Goal: Information Seeking & Learning: Stay updated

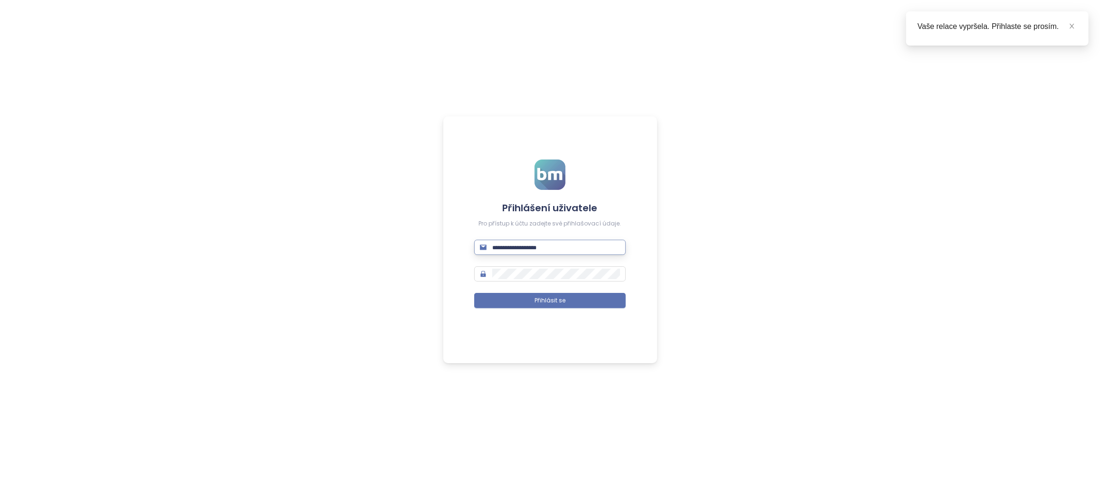
type input "**********"
click at [550, 300] on button "Přihlásit se" at bounding box center [550, 300] width 152 height 15
click at [1070, 32] on div "Vaše relace vypršela. Přihlaste se prosím." at bounding box center [997, 26] width 160 height 11
click at [1069, 27] on icon "close" at bounding box center [1071, 26] width 7 height 7
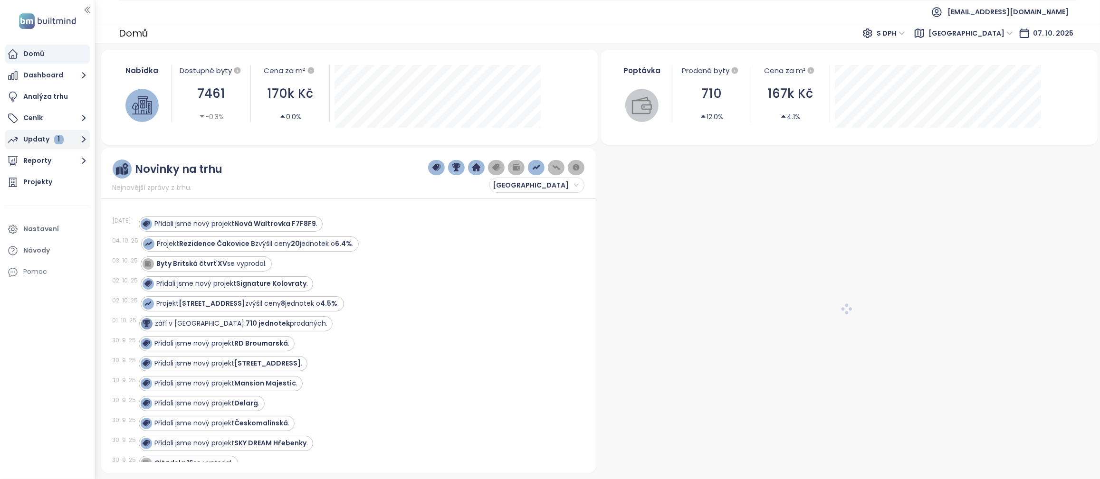
click at [37, 143] on div "Updaty 1" at bounding box center [43, 139] width 40 height 12
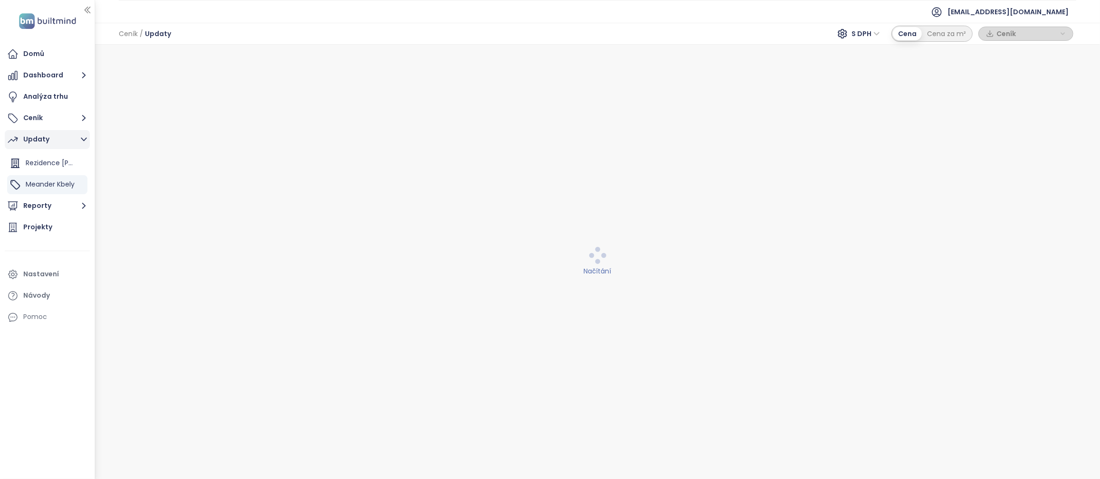
click at [38, 143] on div "Updaty" at bounding box center [36, 139] width 26 height 12
drag, startPoint x: 43, startPoint y: 140, endPoint x: 64, endPoint y: 148, distance: 23.0
click at [43, 140] on div "Updaty" at bounding box center [36, 139] width 26 height 12
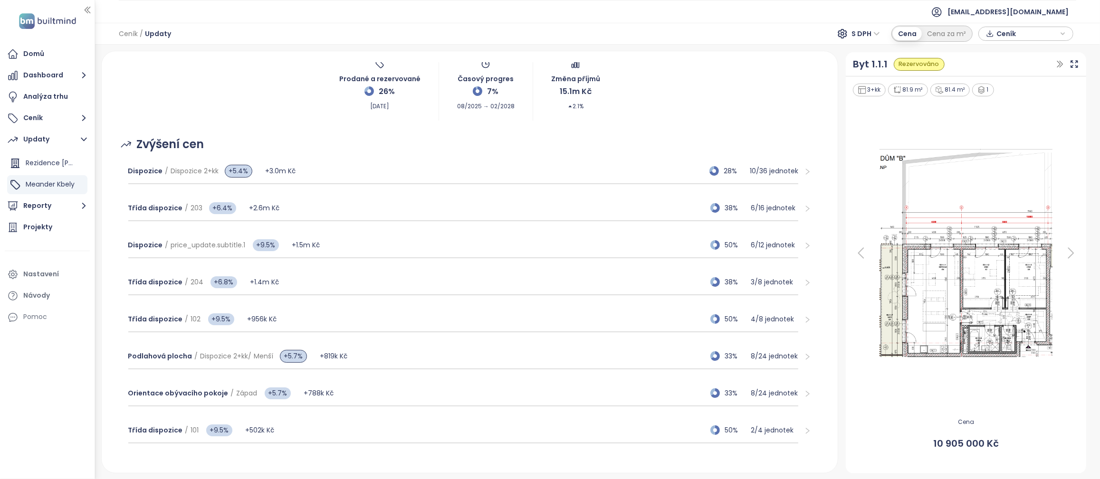
scroll to position [58, 0]
click at [773, 246] on p "6 / 12 jednotek" at bounding box center [775, 244] width 48 height 10
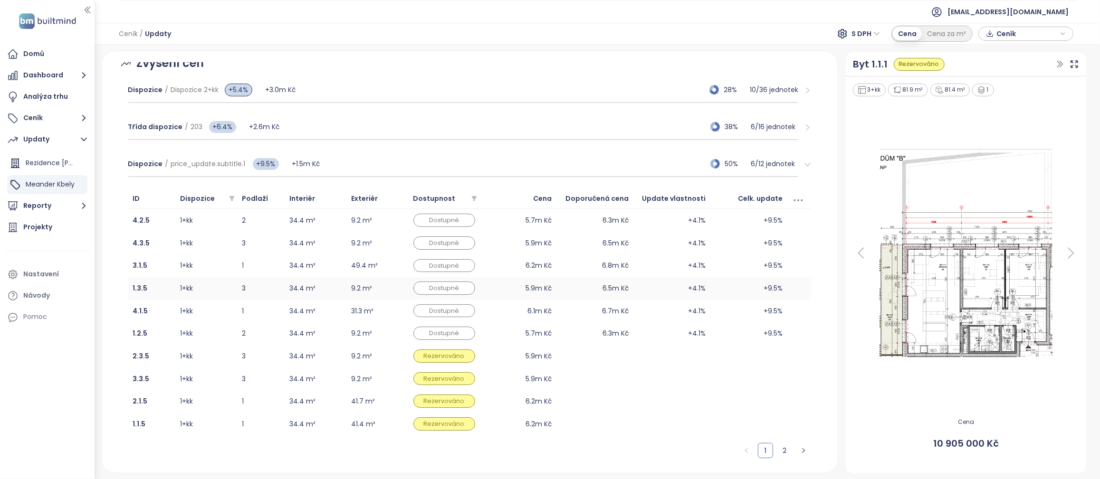
scroll to position [144, 0]
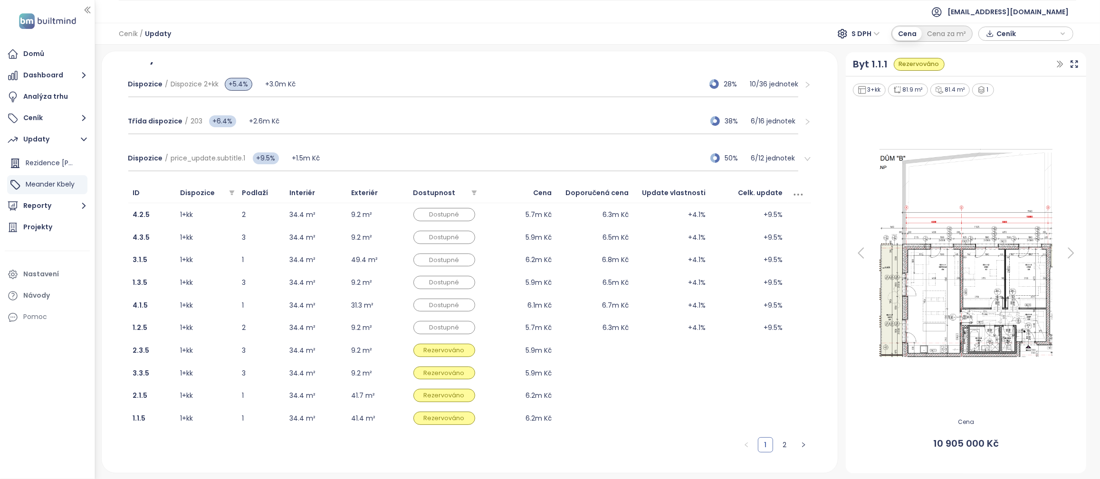
click at [804, 160] on icon "right" at bounding box center [807, 158] width 7 height 7
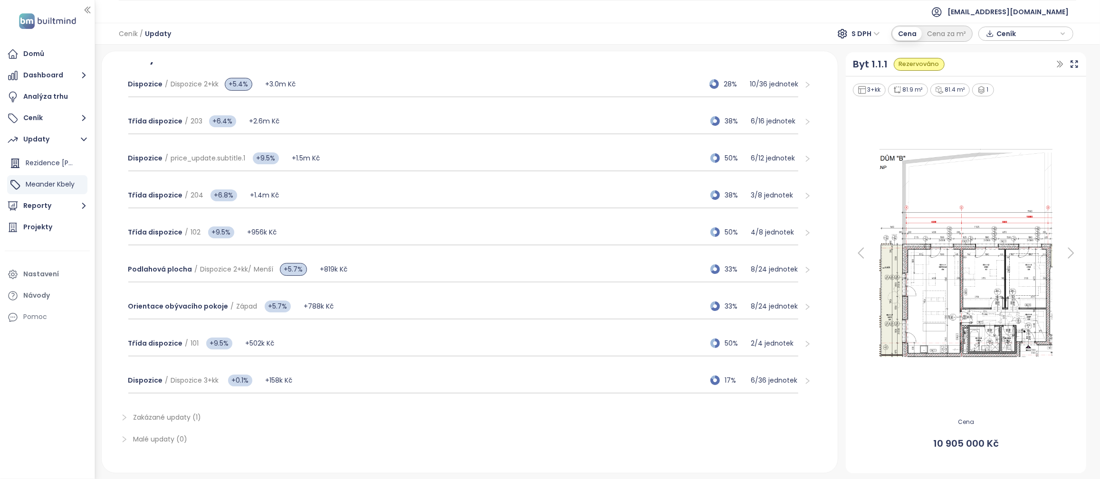
click at [804, 344] on icon "right" at bounding box center [807, 344] width 7 height 7
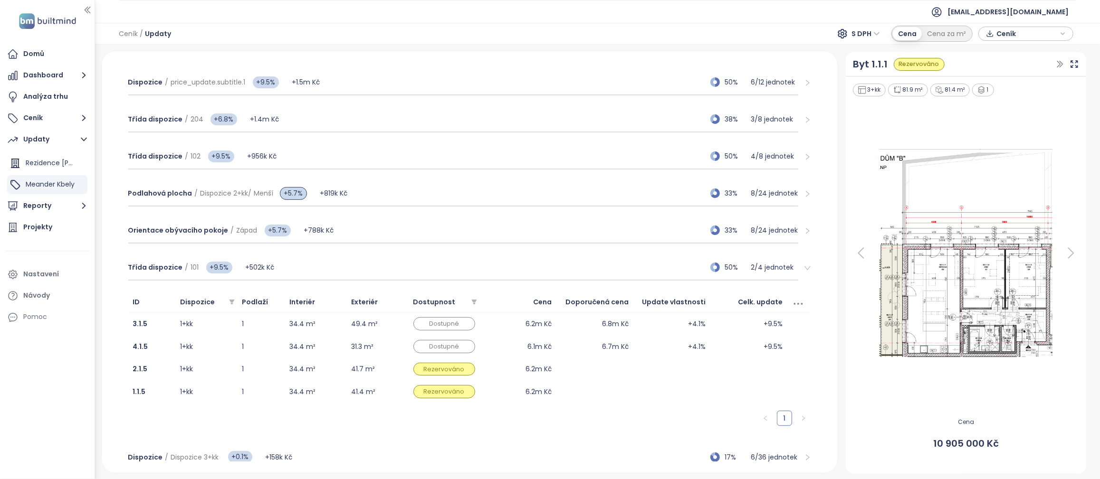
scroll to position [219, 0]
click at [804, 271] on icon "right" at bounding box center [807, 269] width 6 height 4
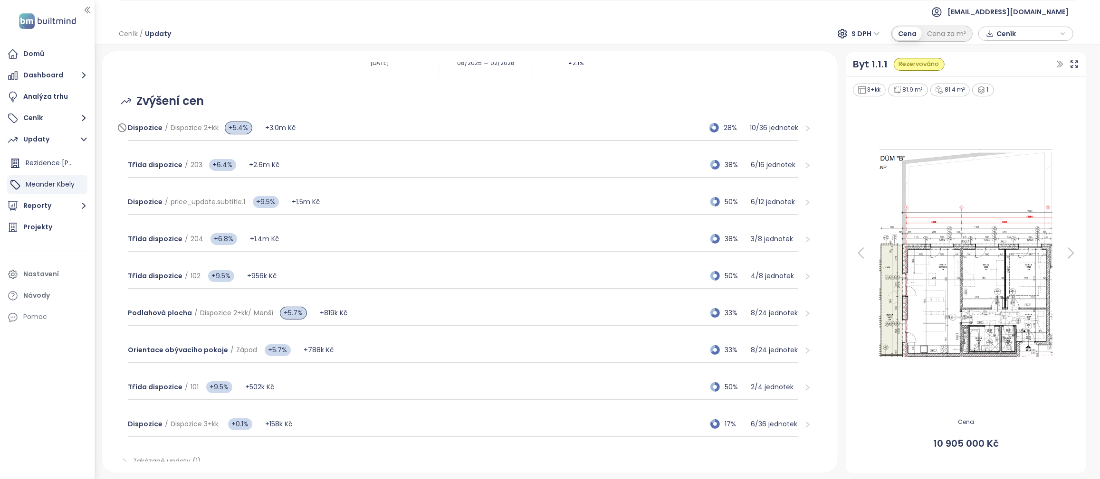
scroll to position [90, 0]
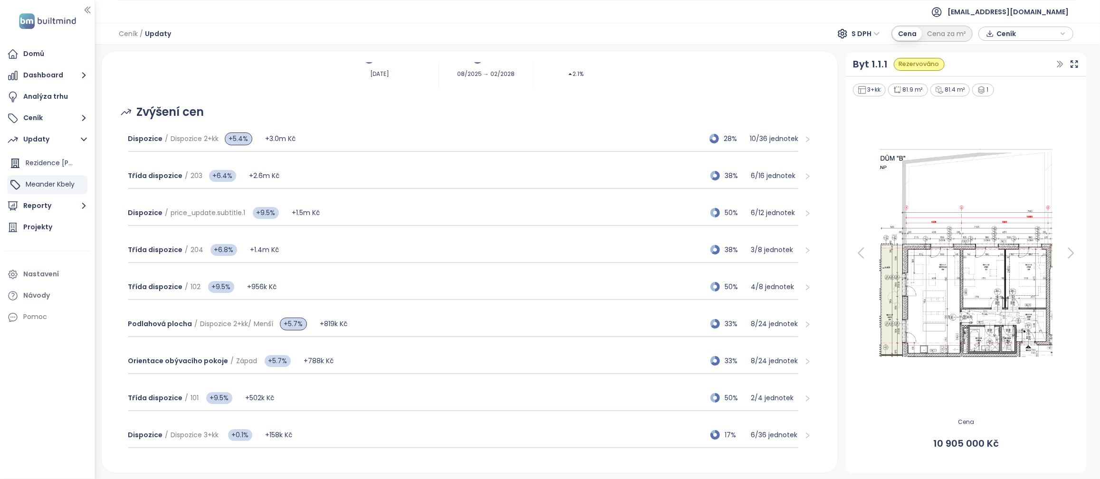
click at [804, 142] on icon "right" at bounding box center [807, 139] width 7 height 7
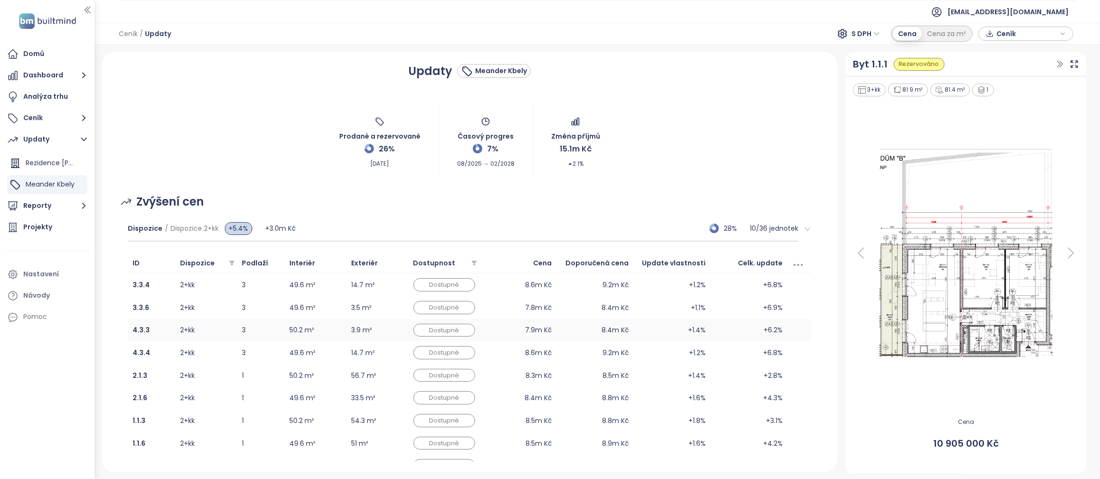
scroll to position [0, 0]
